Goal: Task Accomplishment & Management: Complete application form

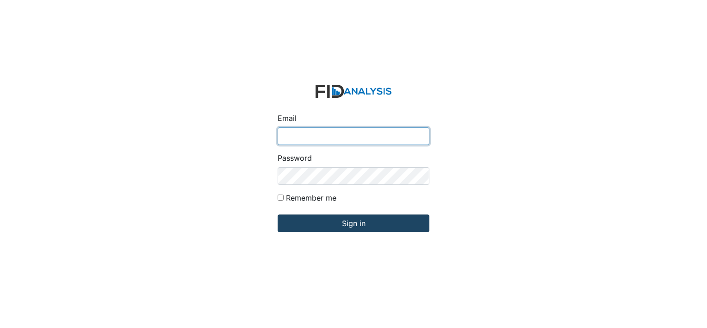
type input "[PERSON_NAME][EMAIL_ADDRESS][DOMAIN_NAME]"
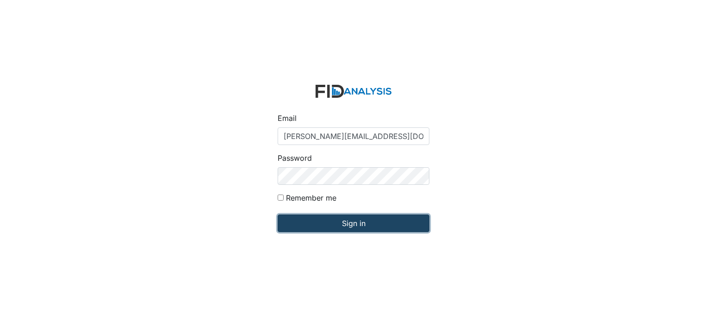
click at [341, 227] on input "Sign in" at bounding box center [354, 223] width 152 height 18
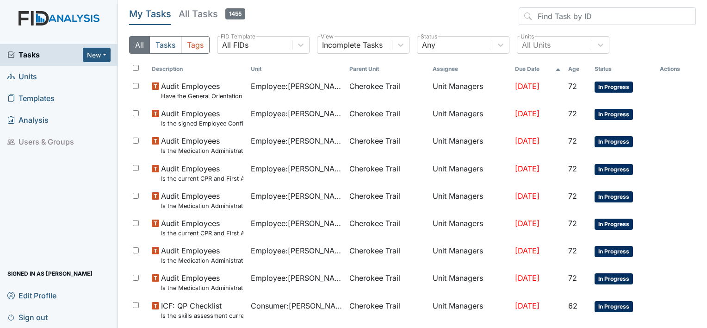
click at [28, 76] on span "Units" at bounding box center [22, 76] width 30 height 14
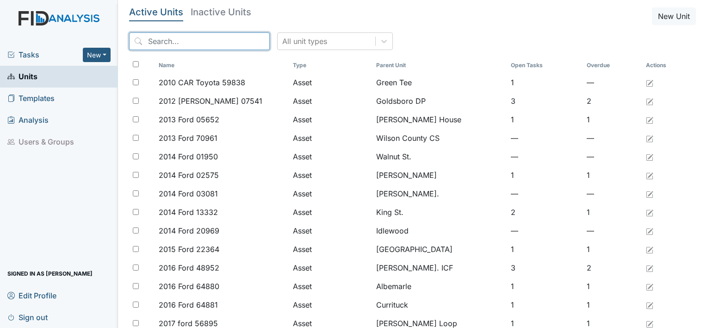
click at [231, 37] on input "search" at bounding box center [199, 41] width 141 height 18
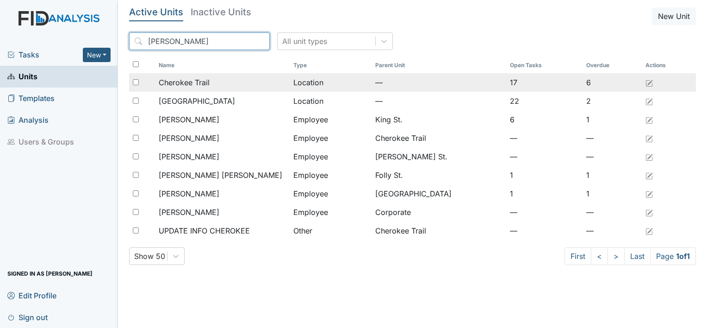
type input "cher"
click at [206, 83] on span "Cherokee Trail" at bounding box center [184, 82] width 51 height 11
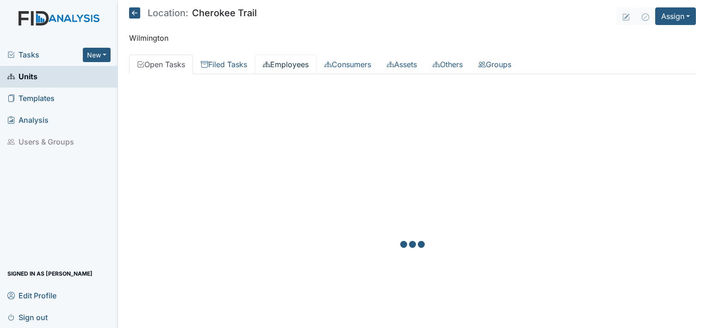
click at [302, 66] on link "Employees" at bounding box center [286, 64] width 62 height 19
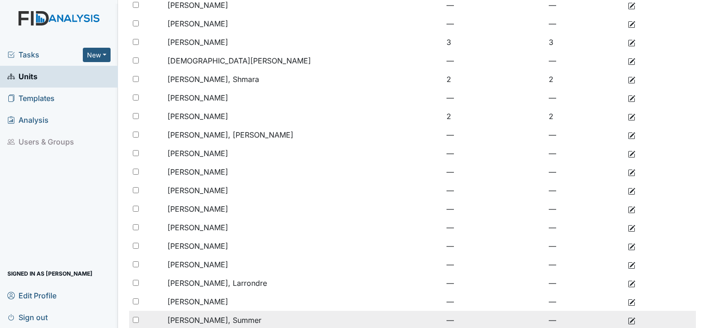
scroll to position [231, 0]
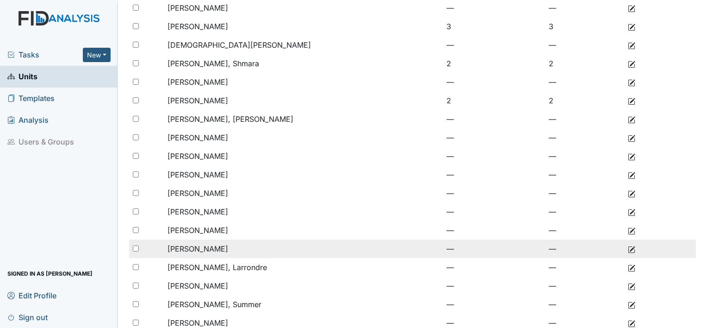
click at [205, 248] on span "[PERSON_NAME]" at bounding box center [198, 248] width 61 height 9
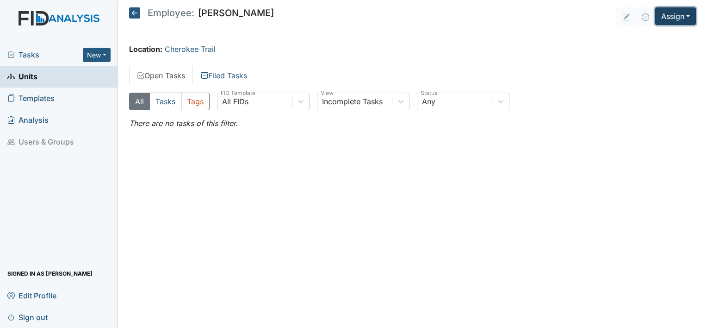
click at [694, 17] on button "Assign" at bounding box center [676, 16] width 41 height 18
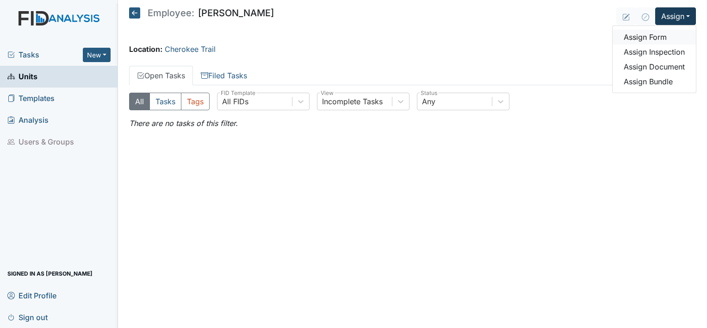
click at [660, 37] on link "Assign Form" at bounding box center [654, 37] width 83 height 15
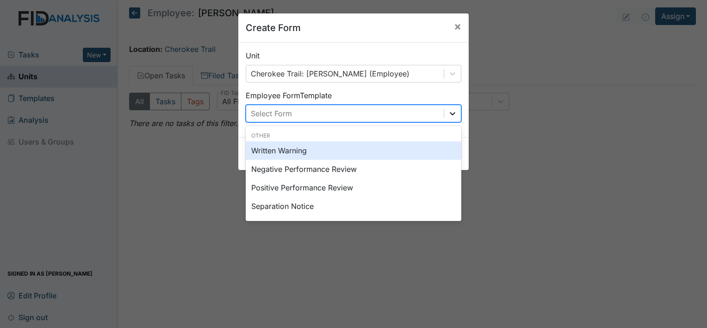
click at [449, 109] on icon at bounding box center [452, 113] width 9 height 9
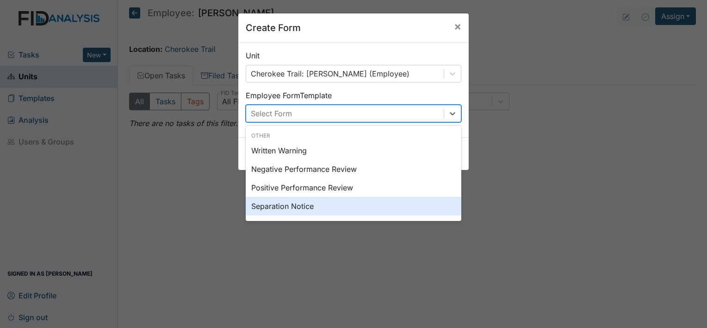
click at [290, 206] on div "Separation Notice" at bounding box center [354, 206] width 216 height 19
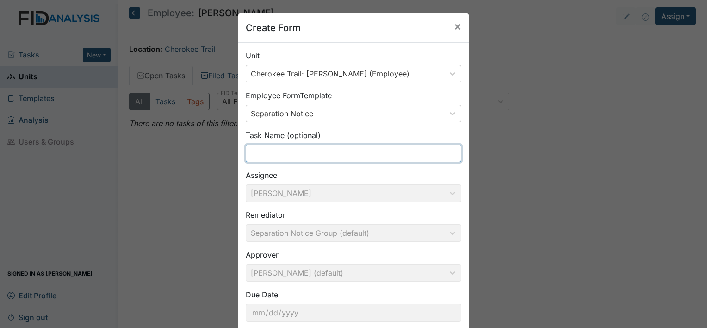
click at [337, 157] on input "text" at bounding box center [354, 153] width 216 height 18
click at [374, 147] on input "text" at bounding box center [354, 153] width 216 height 18
click at [391, 133] on div "Task Name (optional)" at bounding box center [354, 146] width 216 height 32
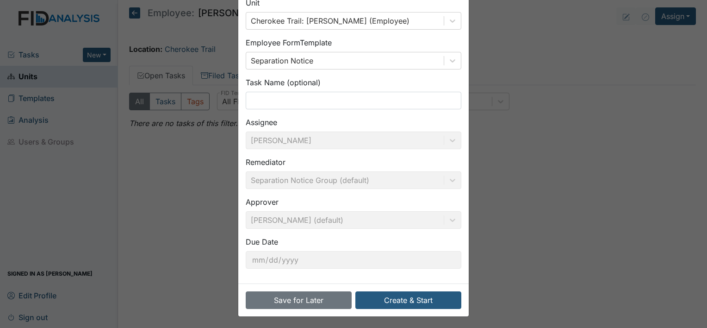
scroll to position [54, 0]
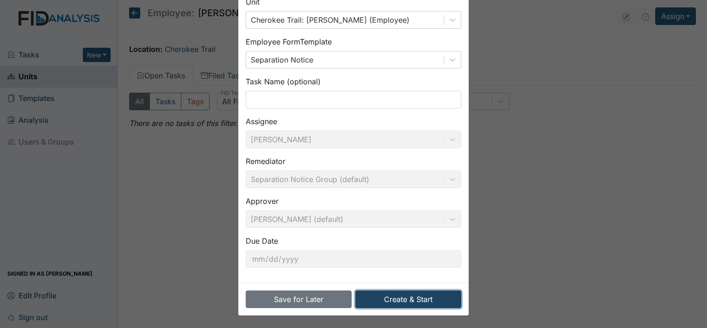
click at [399, 293] on button "Create & Start" at bounding box center [409, 299] width 106 height 18
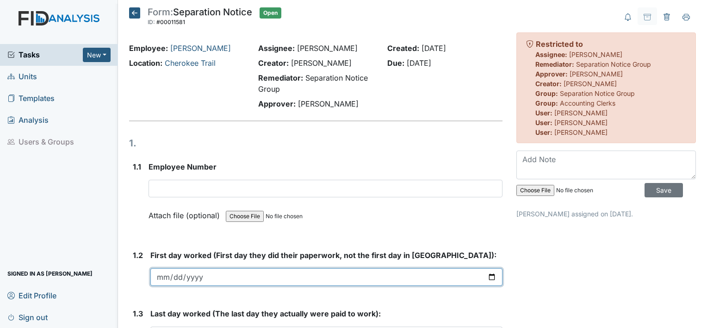
click at [487, 275] on input "date" at bounding box center [326, 277] width 352 height 18
type input "2025-08-30"
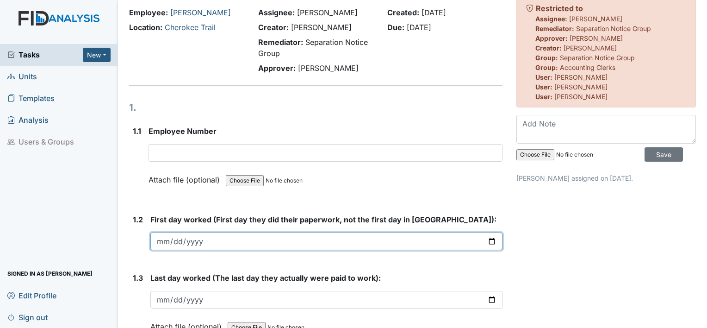
scroll to position [93, 0]
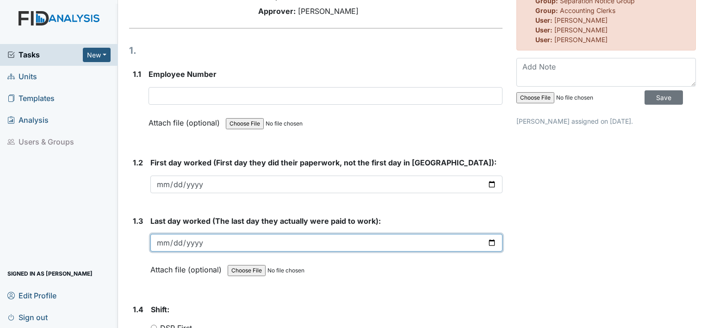
click at [485, 243] on input "date" at bounding box center [326, 243] width 352 height 18
type input "2025-08-31"
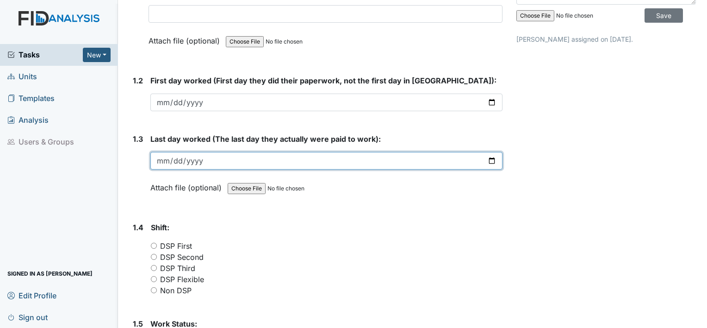
scroll to position [185, 0]
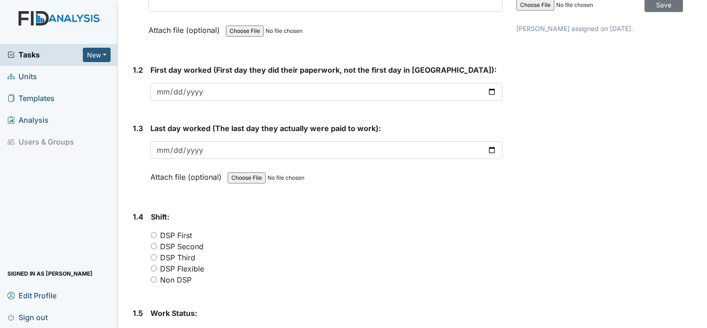
click at [151, 244] on input "DSP Second" at bounding box center [154, 246] width 6 height 6
radio input "true"
click at [155, 232] on input "DSP First" at bounding box center [154, 235] width 6 height 6
radio input "true"
click at [154, 243] on input "DSP Second" at bounding box center [154, 246] width 6 height 6
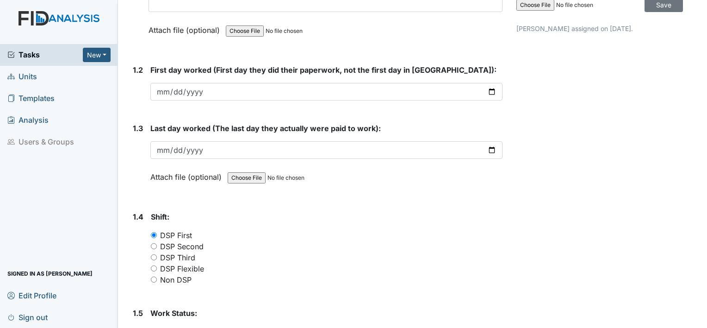
radio input "true"
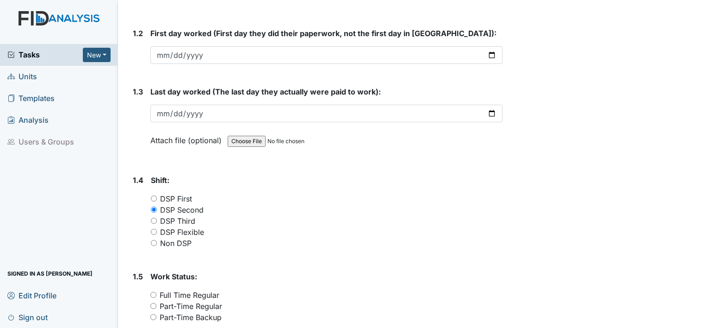
scroll to position [324, 0]
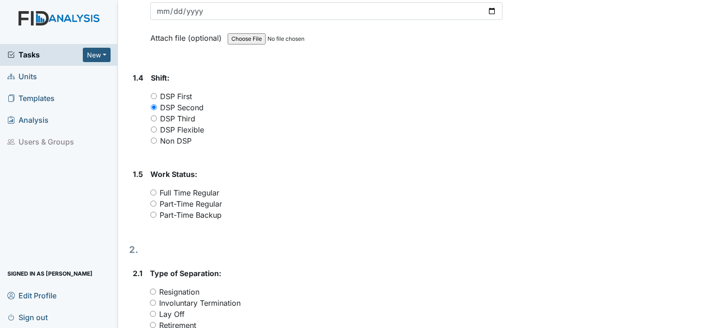
click at [153, 200] on input "Part-Time Regular" at bounding box center [153, 203] width 6 height 6
radio input "true"
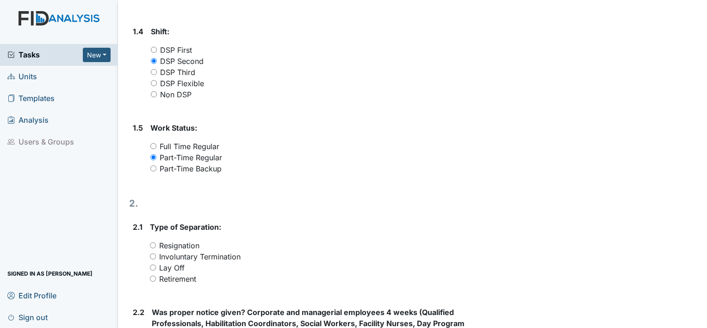
click at [155, 244] on input "Resignation" at bounding box center [153, 245] width 6 height 6
radio input "true"
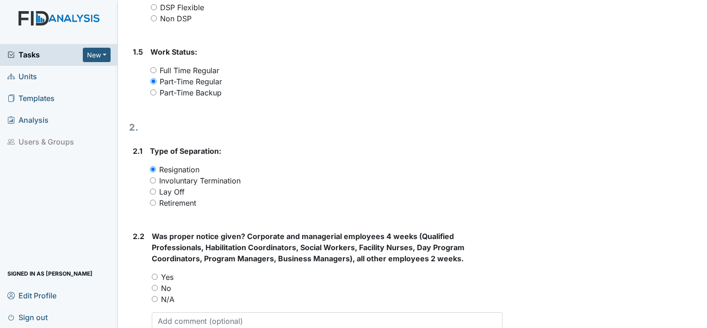
scroll to position [463, 0]
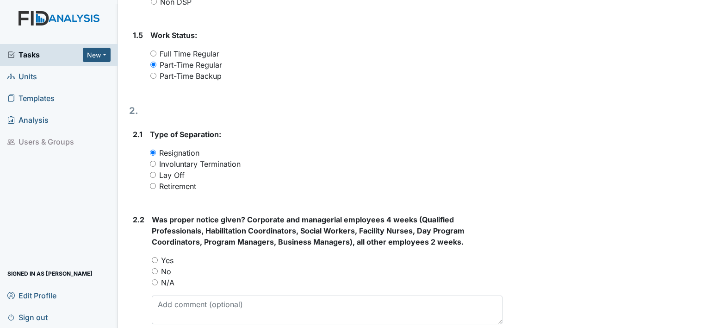
click at [157, 269] on input "No" at bounding box center [155, 271] width 6 height 6
radio input "true"
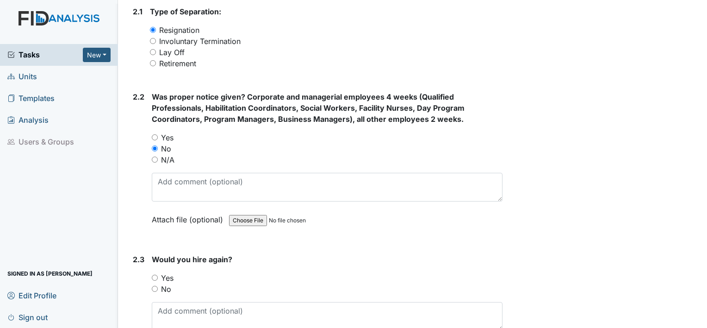
scroll to position [602, 0]
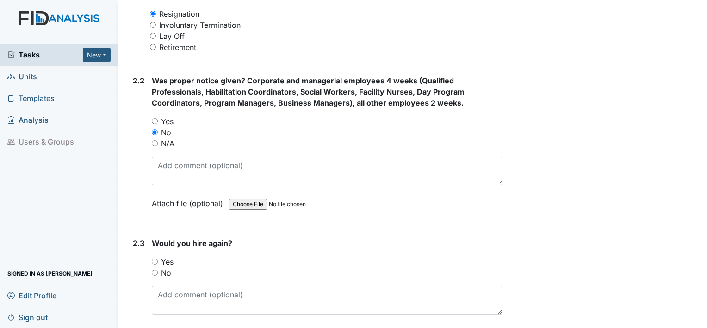
click at [157, 271] on div "No" at bounding box center [327, 272] width 351 height 11
click at [155, 271] on input "No" at bounding box center [155, 272] width 6 height 6
radio input "true"
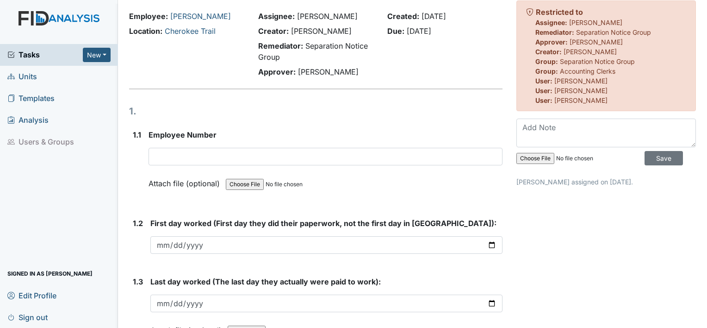
scroll to position [46, 0]
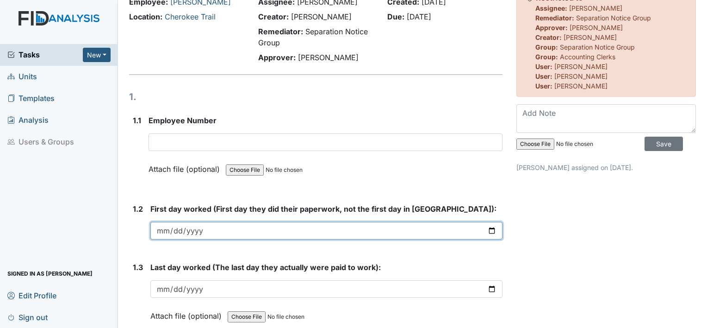
click at [491, 231] on input "2025-08-30" at bounding box center [326, 231] width 352 height 18
type input "2025-05-19"
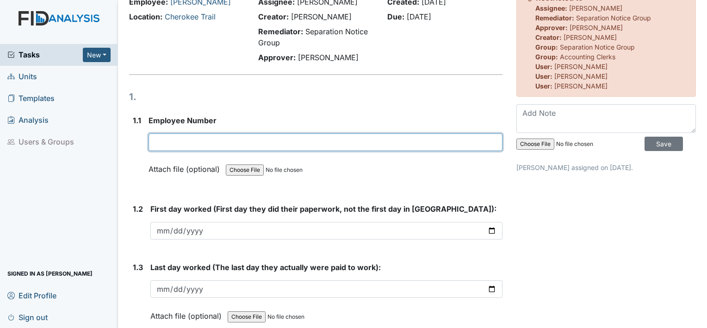
click at [229, 142] on input "text" at bounding box center [326, 142] width 354 height 18
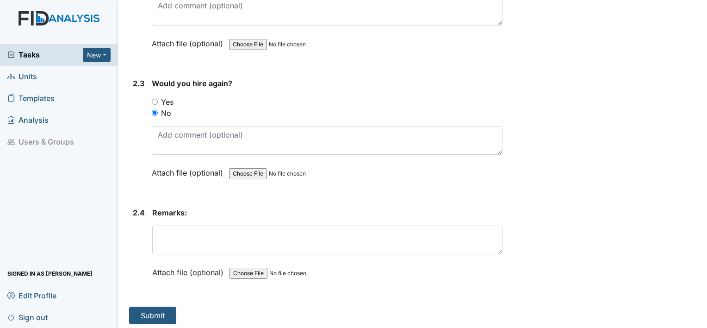
scroll to position [763, 0]
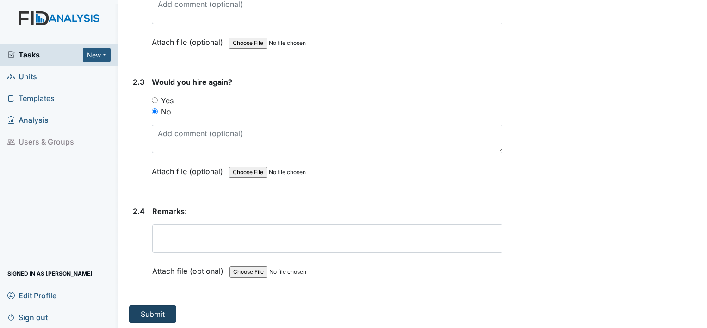
type input "16509"
click at [152, 309] on button "Submit" at bounding box center [152, 314] width 47 height 18
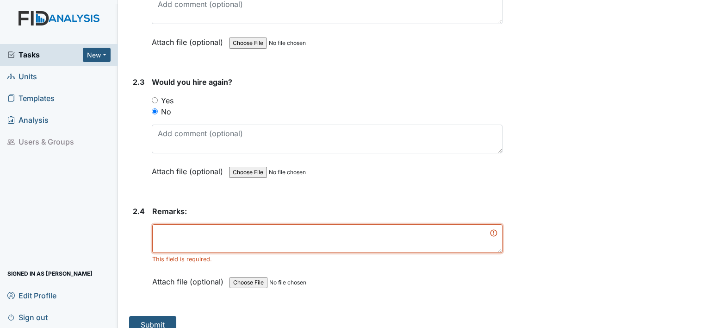
click at [228, 235] on textarea at bounding box center [327, 238] width 350 height 29
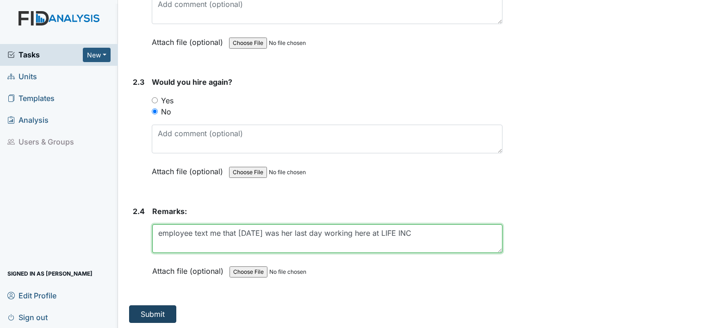
type textarea "employee text me that 8/30/2025 was her last day working here at LIFE INC"
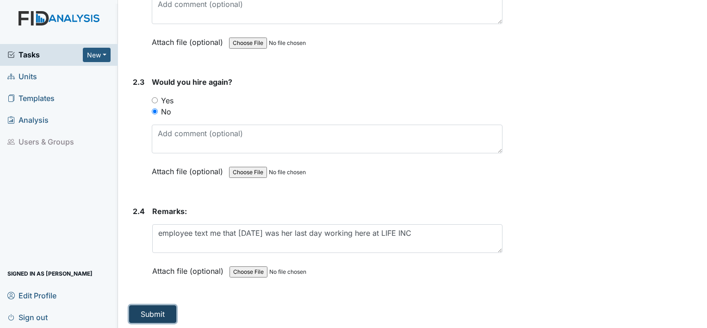
click at [164, 315] on button "Submit" at bounding box center [152, 314] width 47 height 18
